Goal: Register for event/course

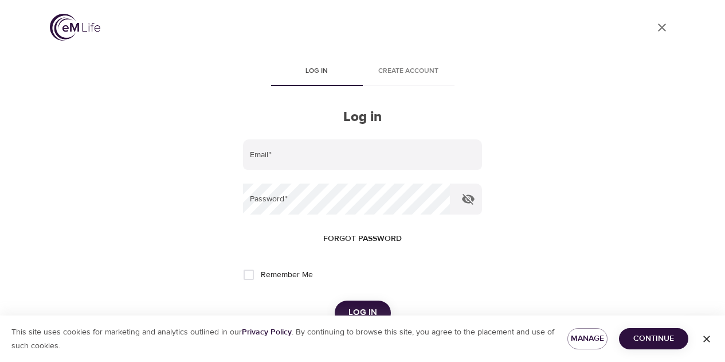
scroll to position [43, 0]
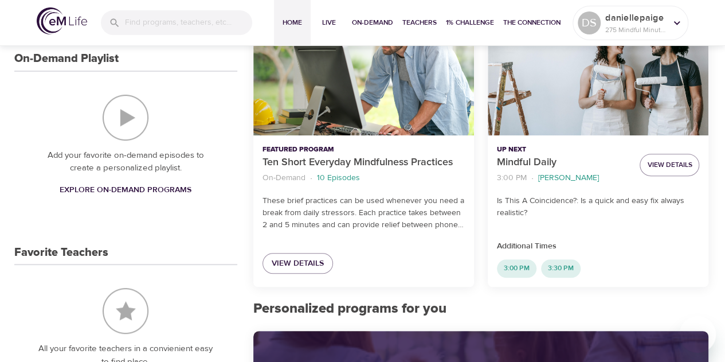
scroll to position [204, 0]
click at [520, 266] on span "3:00 PM" at bounding box center [517, 269] width 40 height 10
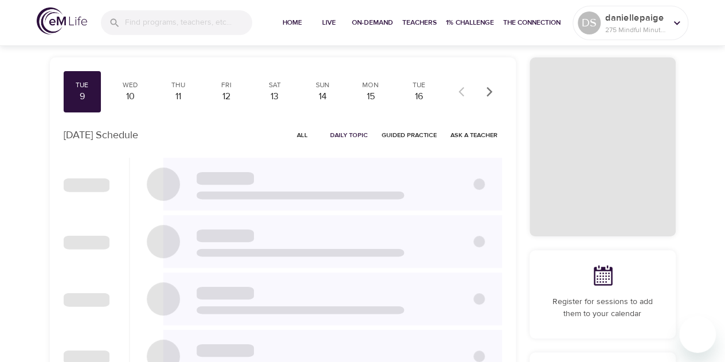
checkbox input "true"
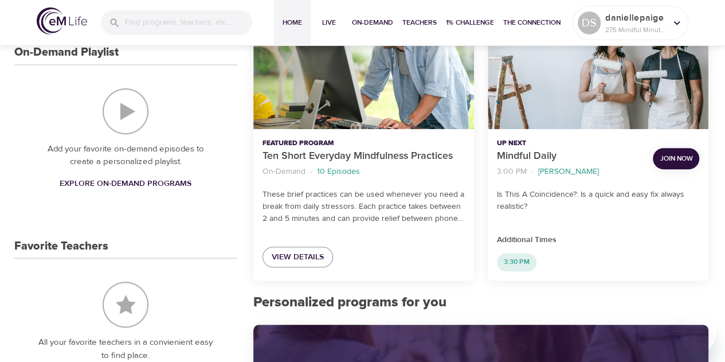
scroll to position [210, 0]
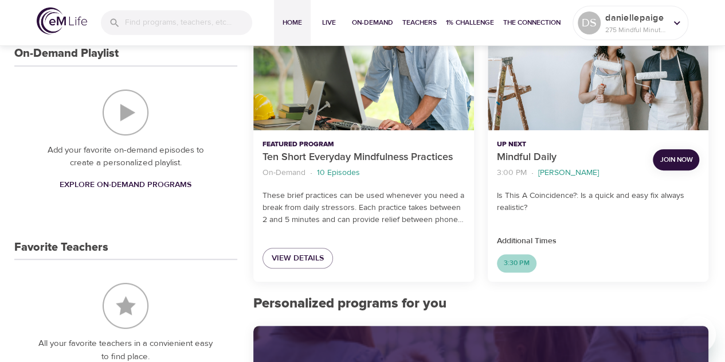
click at [520, 262] on span "3:30 PM" at bounding box center [517, 263] width 40 height 10
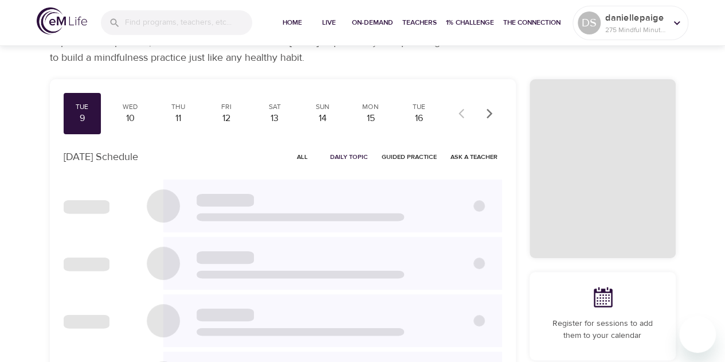
scroll to position [16, 0]
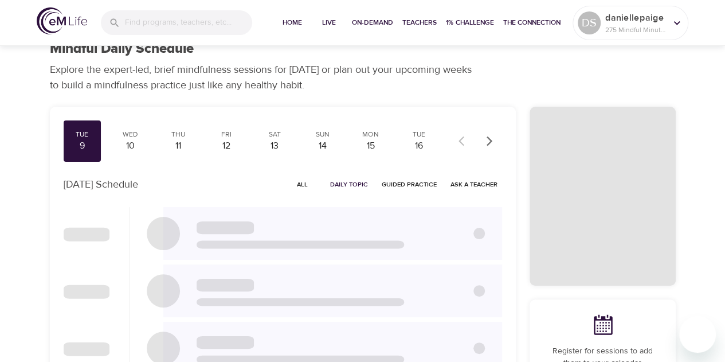
checkbox input "true"
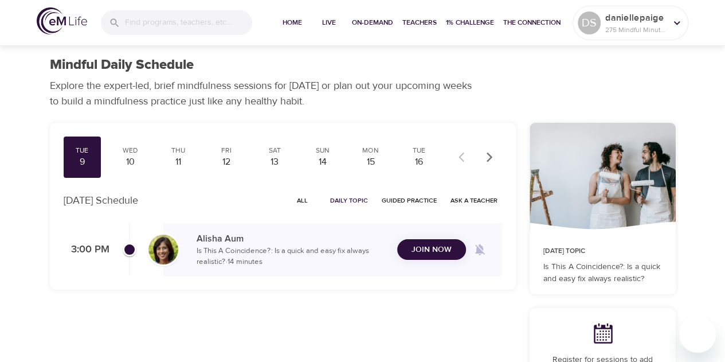
scroll to position [0, 0]
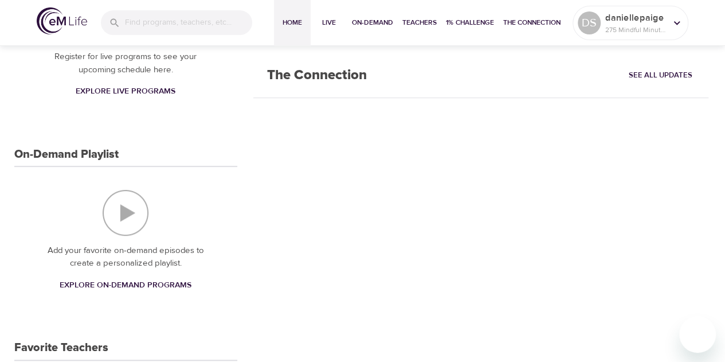
scroll to position [210, 0]
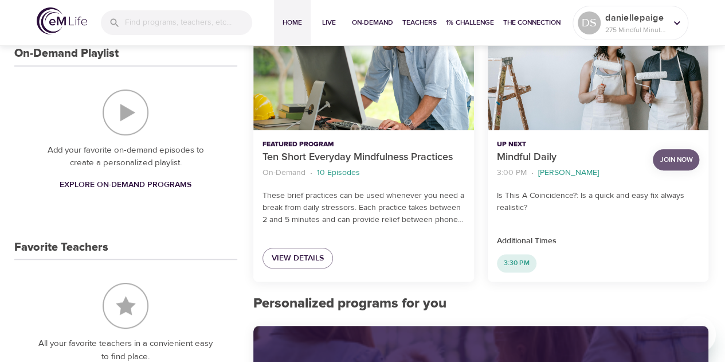
click at [671, 163] on span "Join Now" at bounding box center [676, 160] width 33 height 12
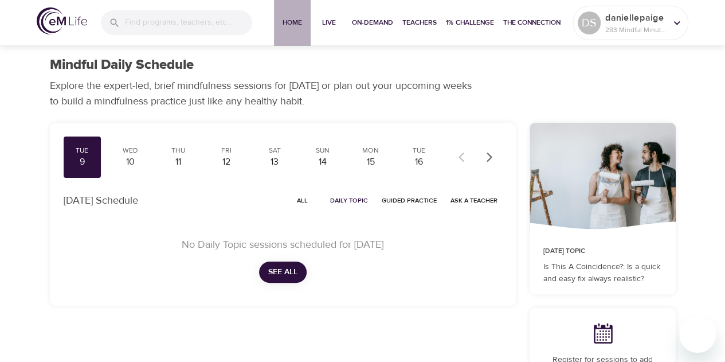
click at [285, 14] on button "Home" at bounding box center [292, 23] width 37 height 46
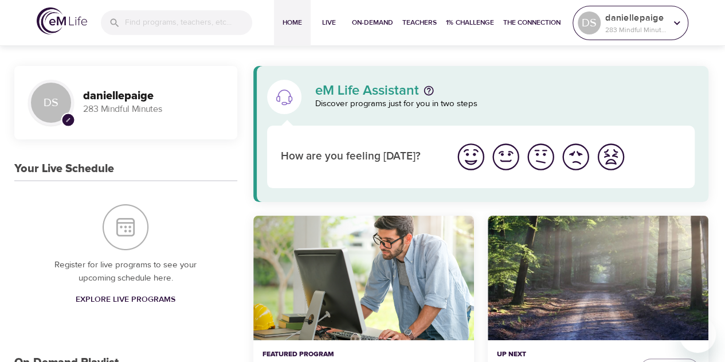
click at [637, 19] on p "daniellepaige" at bounding box center [635, 18] width 61 height 14
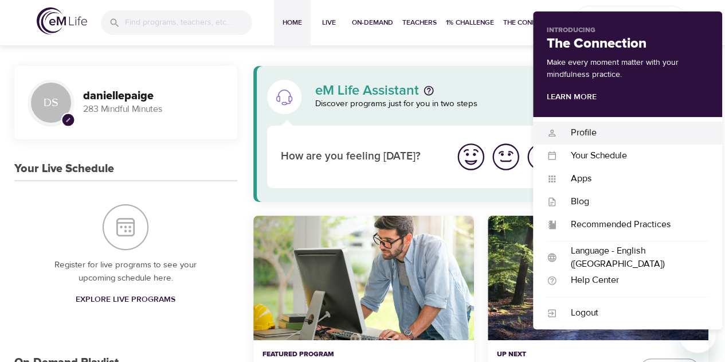
click at [626, 139] on div "Profile" at bounding box center [632, 132] width 151 height 13
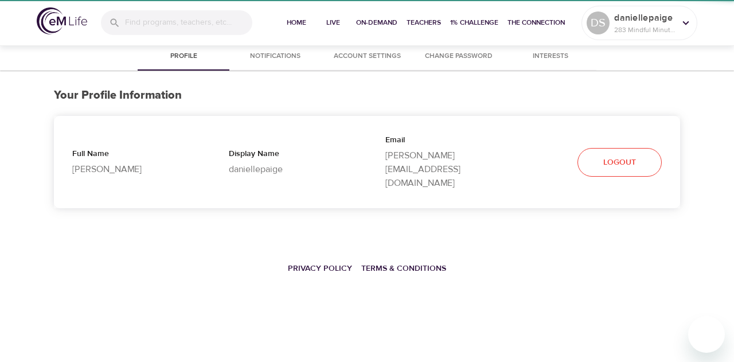
select select "10"
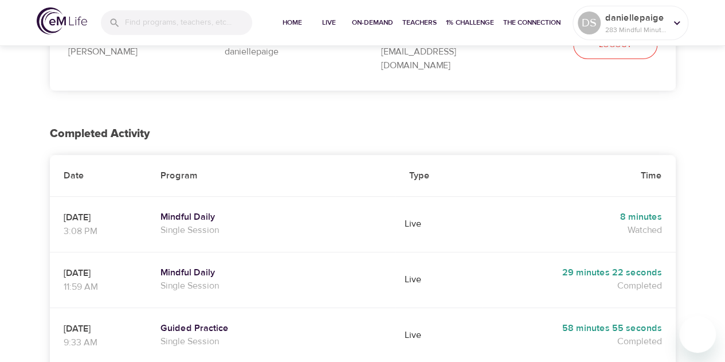
scroll to position [125, 0]
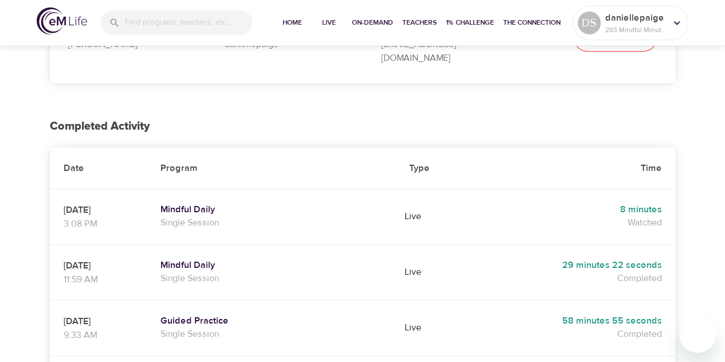
click at [638, 203] on h5 "8 minutes" at bounding box center [579, 209] width 166 height 12
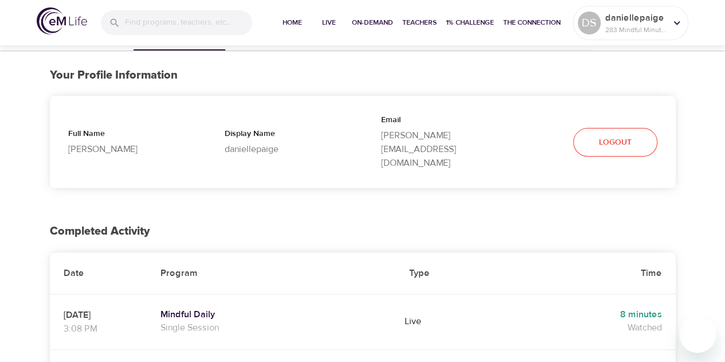
scroll to position [0, 0]
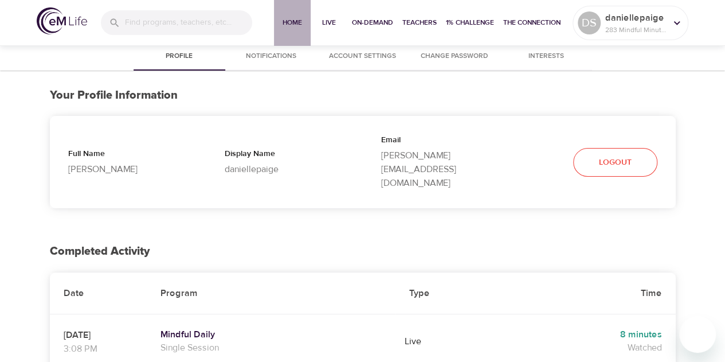
click at [279, 28] on span "Home" at bounding box center [293, 23] width 28 height 12
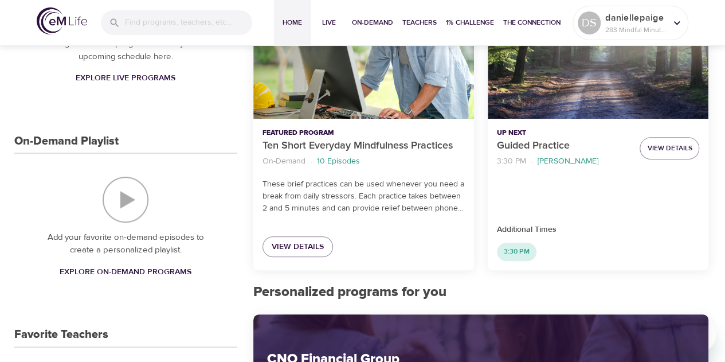
click at [515, 252] on span "3:30 PM" at bounding box center [517, 251] width 40 height 10
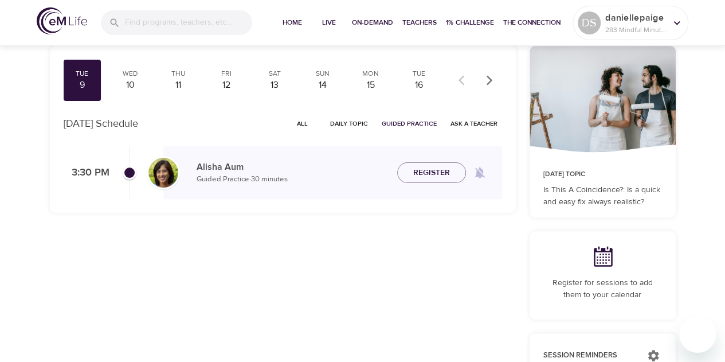
checkbox input "true"
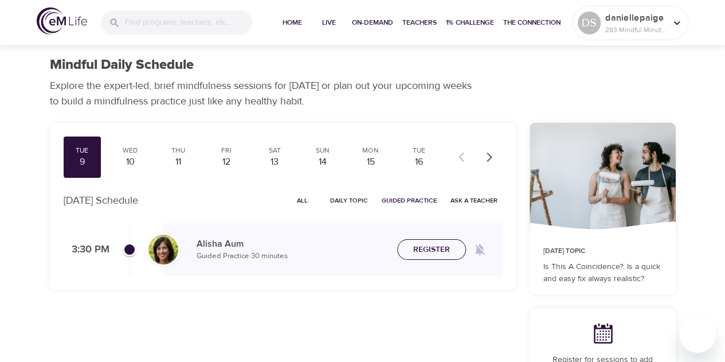
click at [426, 247] on span "Register" at bounding box center [431, 249] width 37 height 14
click at [421, 237] on span "Join Now" at bounding box center [431, 236] width 40 height 14
